Goal: Task Accomplishment & Management: Use online tool/utility

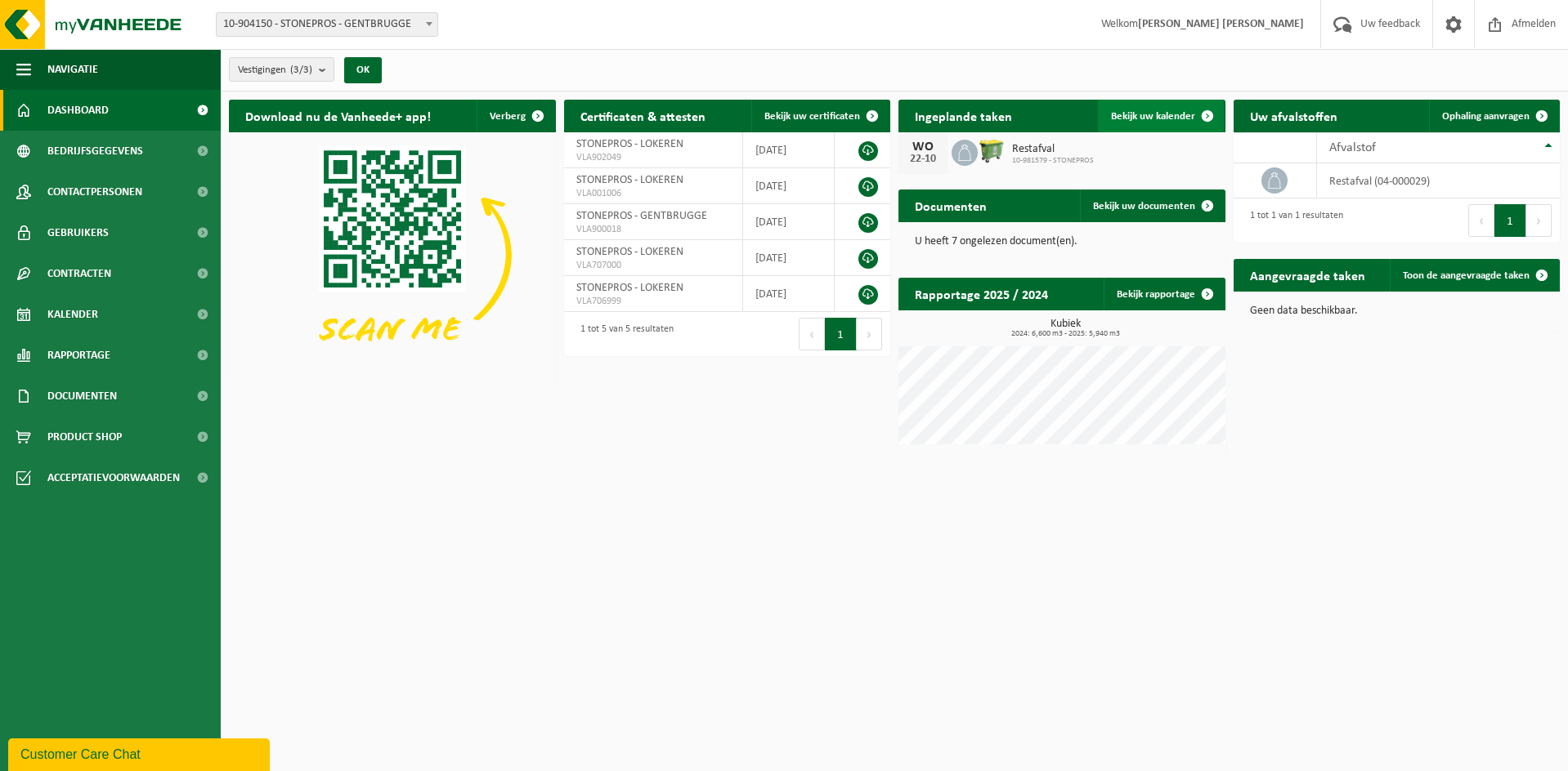
click at [1144, 115] on span "Bekijk uw kalender" at bounding box center [1152, 117] width 84 height 10
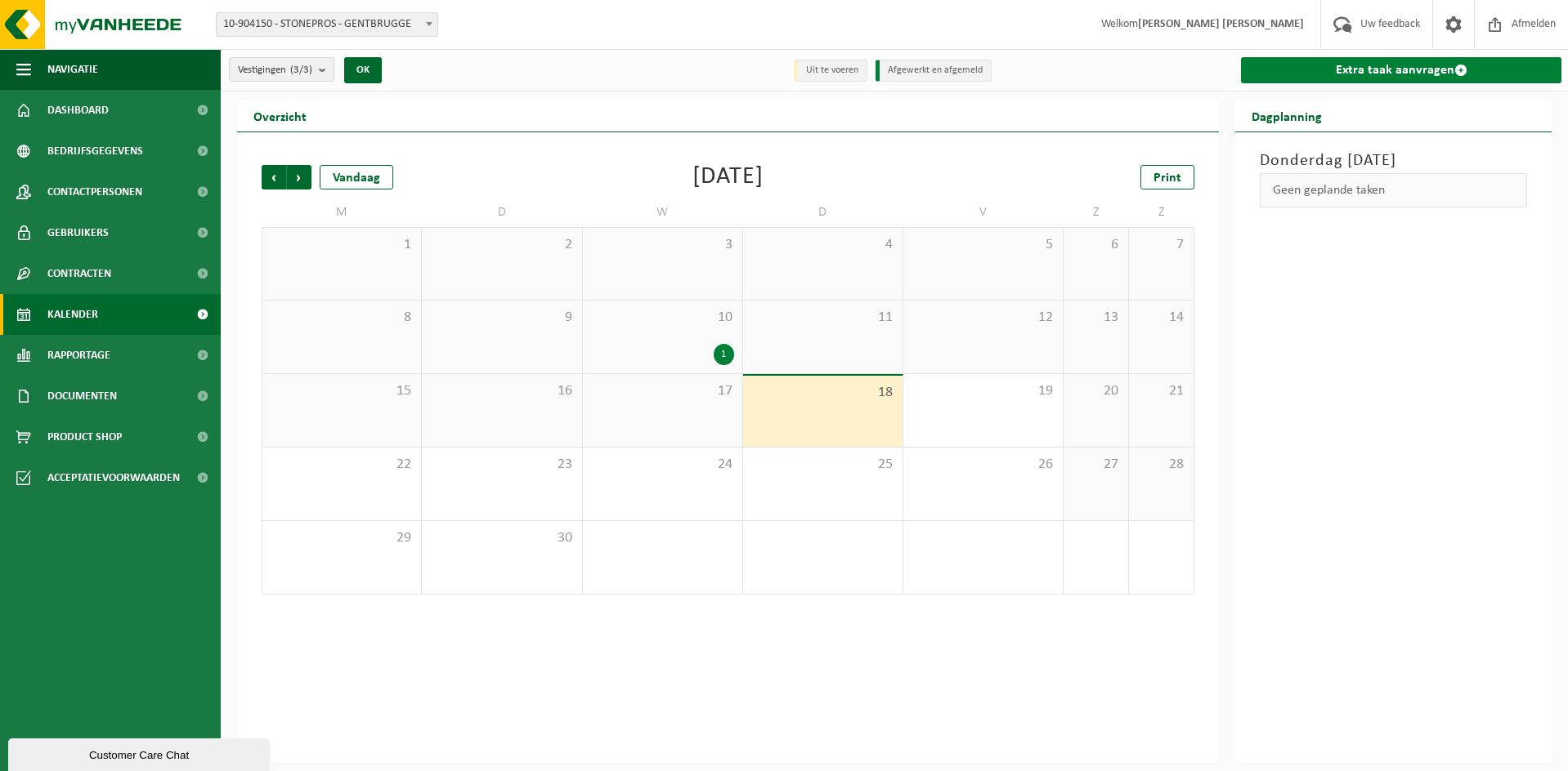
click at [1372, 74] on link "Extra taak aanvragen" at bounding box center [1401, 70] width 320 height 26
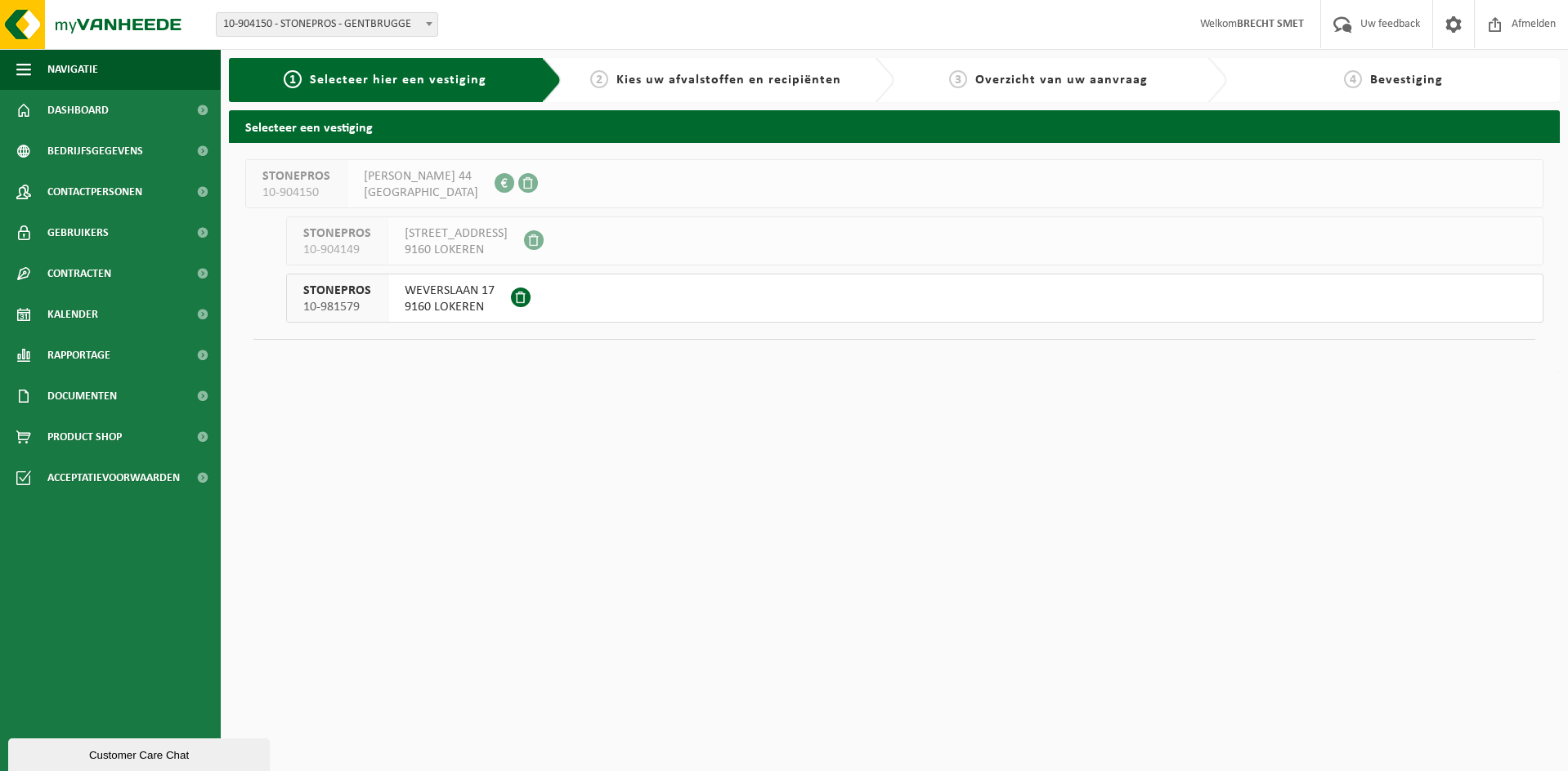
click at [413, 298] on span "WEVERSLAAN 17" at bounding box center [450, 290] width 90 height 16
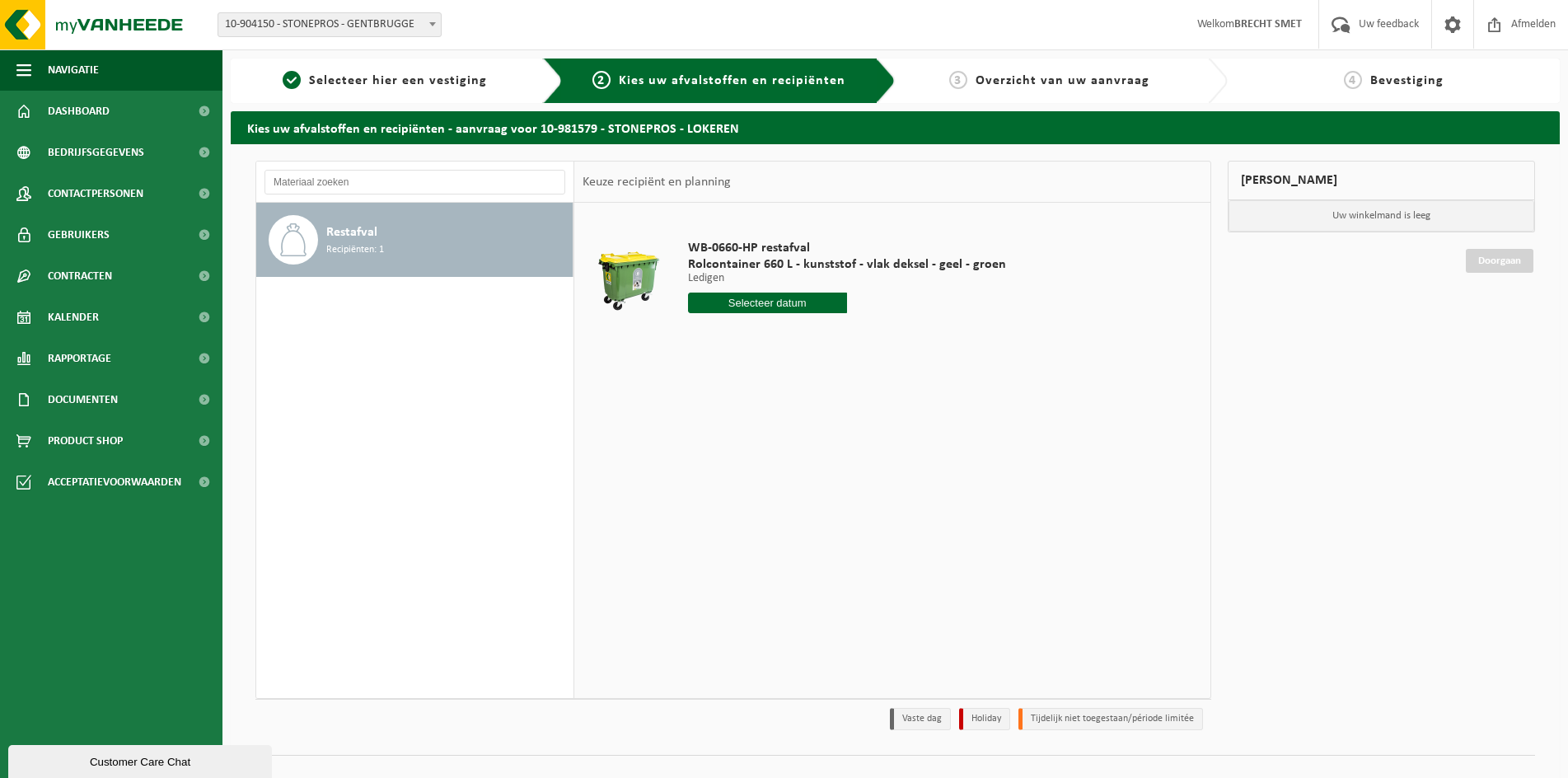
click at [769, 301] on input "text" at bounding box center [767, 303] width 159 height 21
click at [766, 476] on div "24" at bounding box center [760, 475] width 29 height 26
type input "Van 2025-09-24"
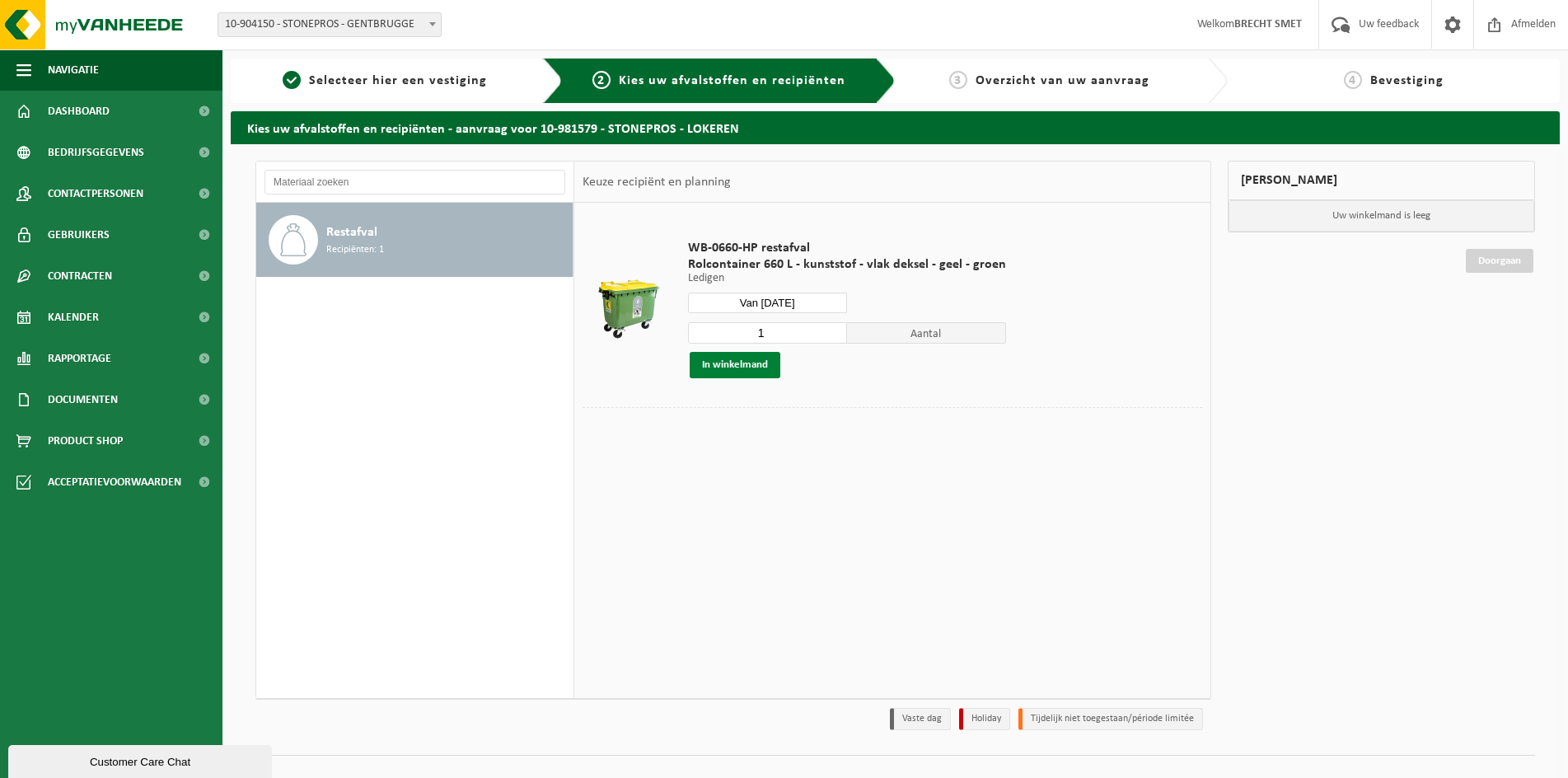
click at [754, 367] on button "In winkelmand" at bounding box center [735, 365] width 91 height 26
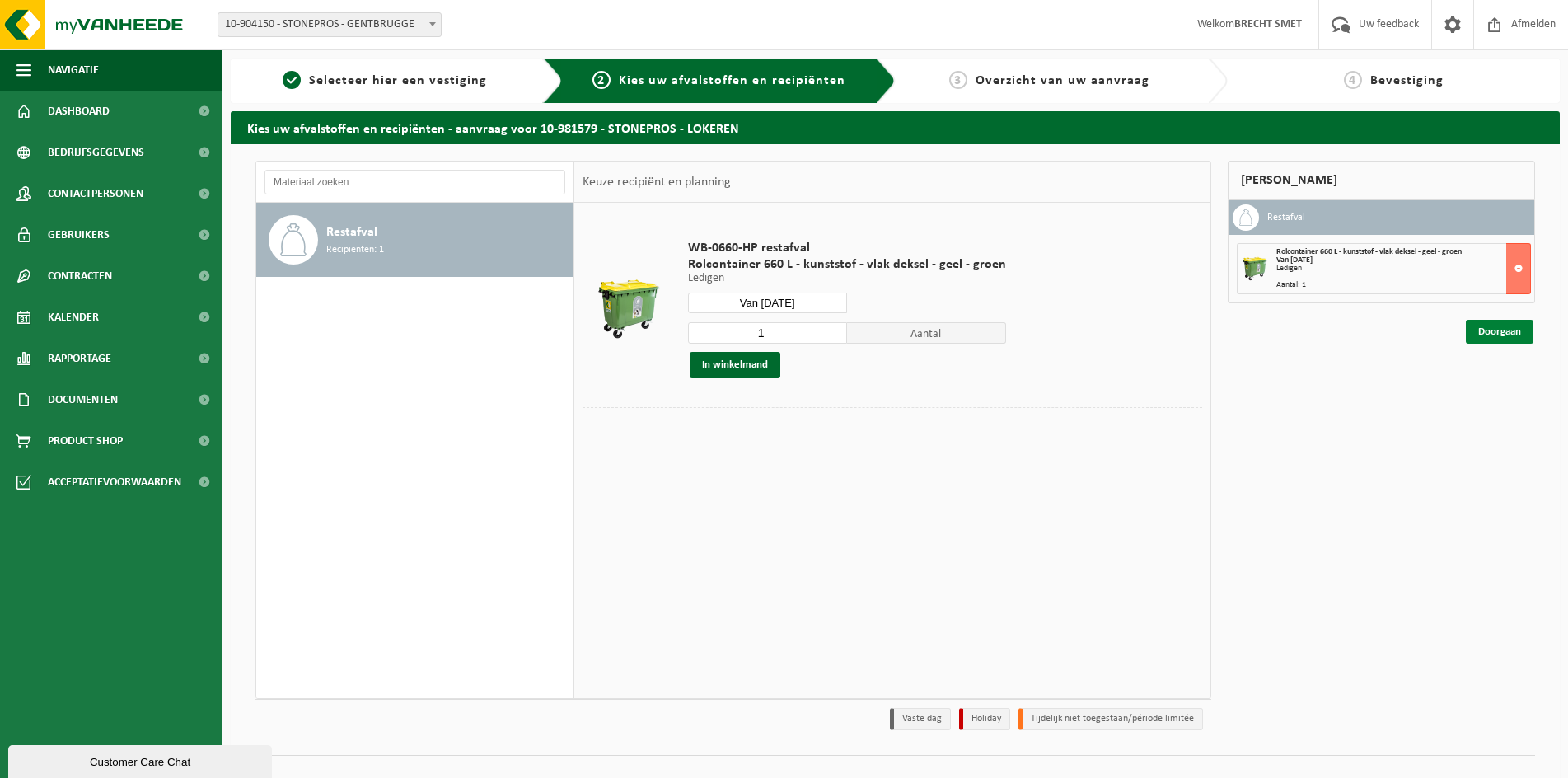
click at [1488, 335] on link "Doorgaan" at bounding box center [1499, 331] width 67 height 24
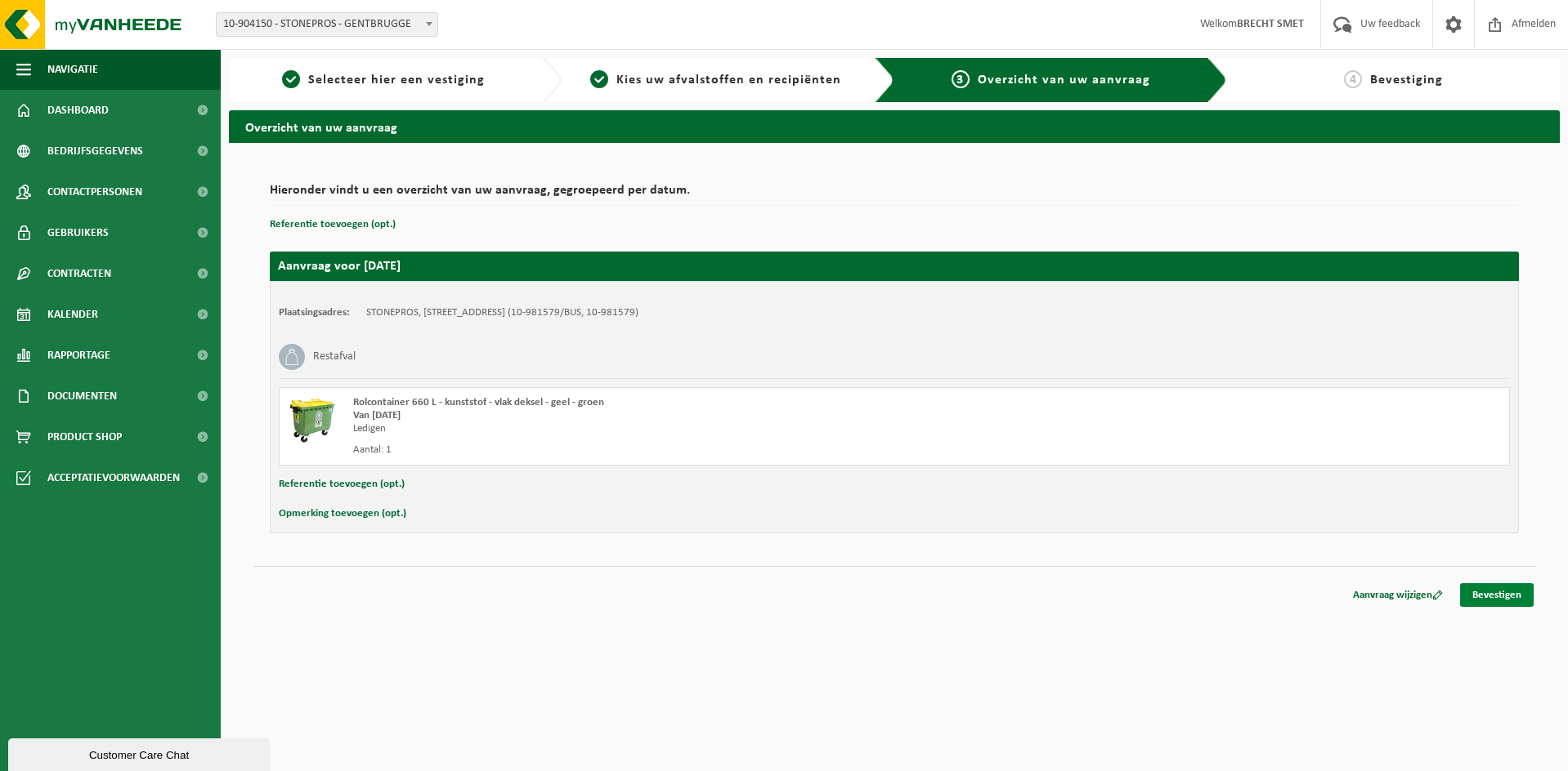
click at [1499, 592] on link "Bevestigen" at bounding box center [1496, 595] width 74 height 23
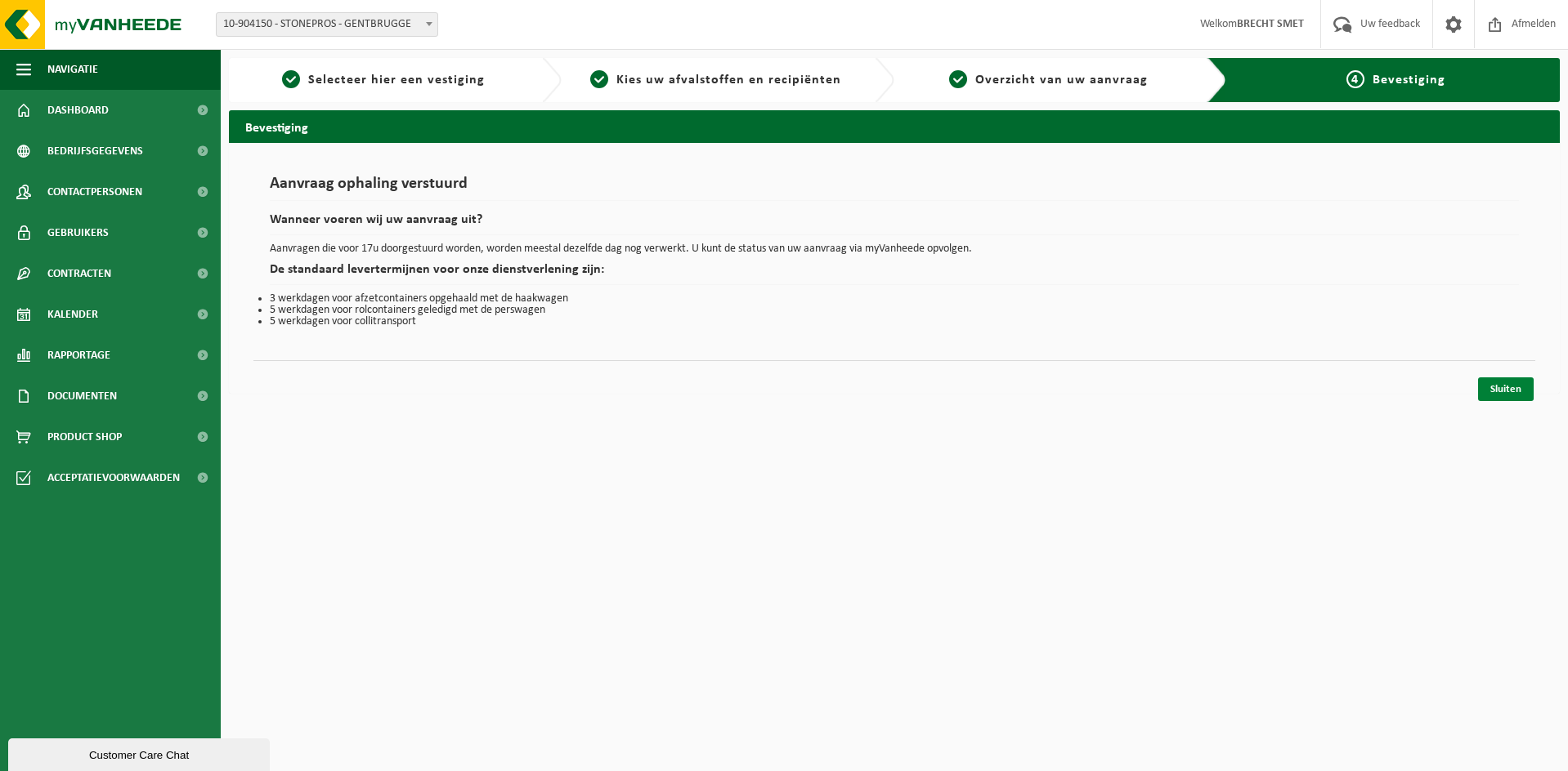
click at [1505, 392] on link "Sluiten" at bounding box center [1506, 389] width 55 height 23
